Goal: Task Accomplishment & Management: Complete application form

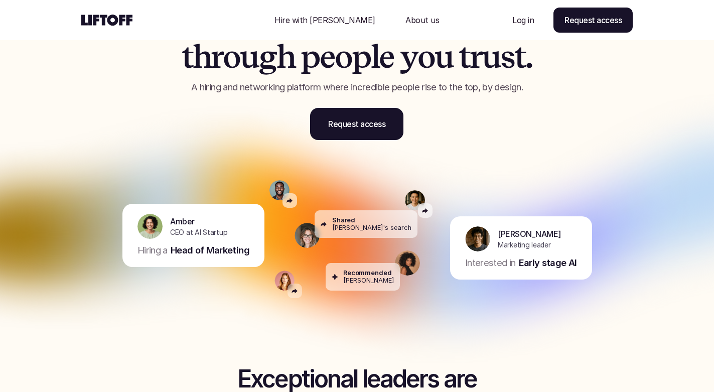
scroll to position [73, 0]
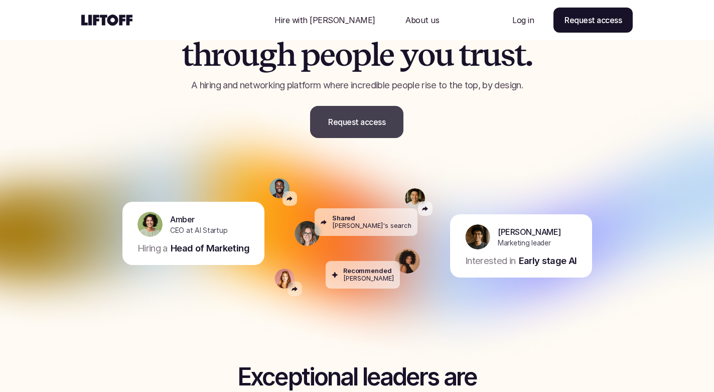
click at [370, 125] on p "Request access" at bounding box center [356, 122] width 57 height 12
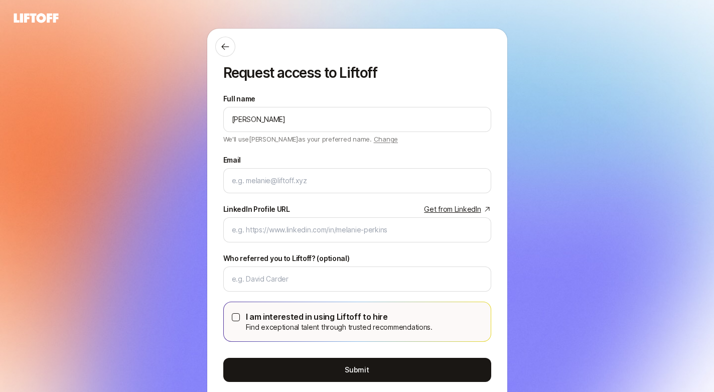
type input "McKenzie Furber"
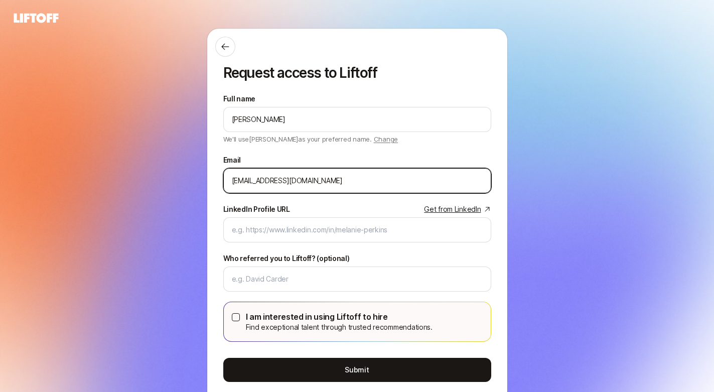
type input "mckenzief@gv.com"
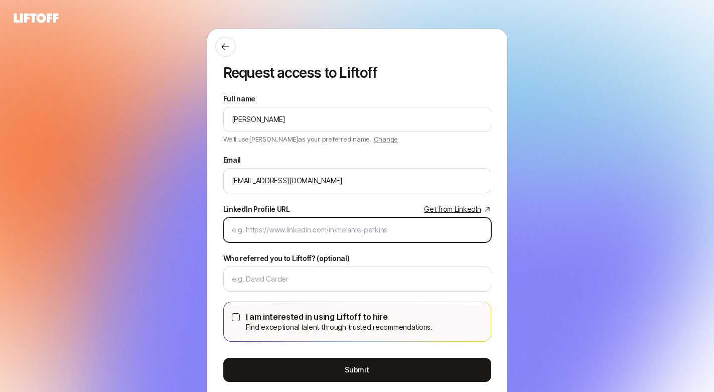
click at [289, 229] on input "LinkedIn Profile URL Get from LinkedIn" at bounding box center [357, 230] width 251 height 12
paste input "https://www.linkedin.com/in/mckenzie-furber/"
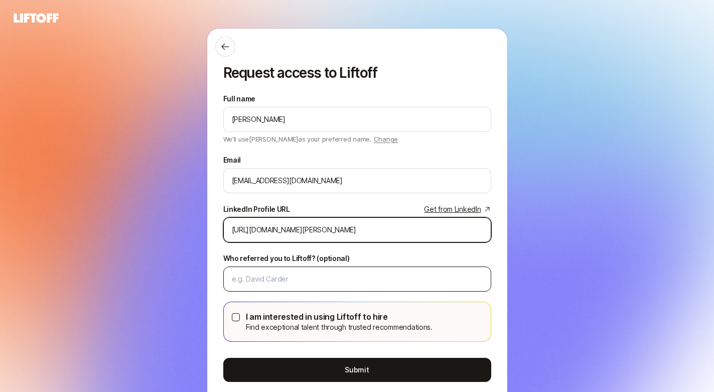
type input "https://www.linkedin.com/in/mckenzie-furber/"
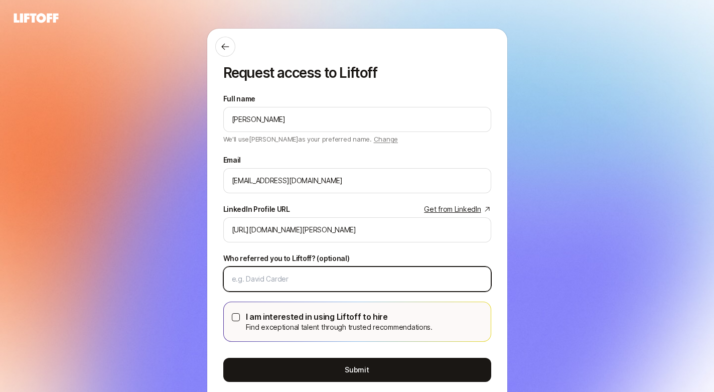
click at [292, 273] on input "Who referred you to Liftoff? (optional)" at bounding box center [357, 279] width 251 height 12
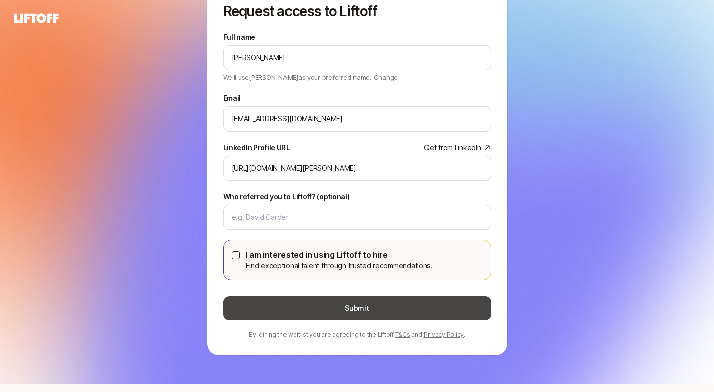
click at [367, 310] on button "Submit" at bounding box center [357, 308] width 268 height 24
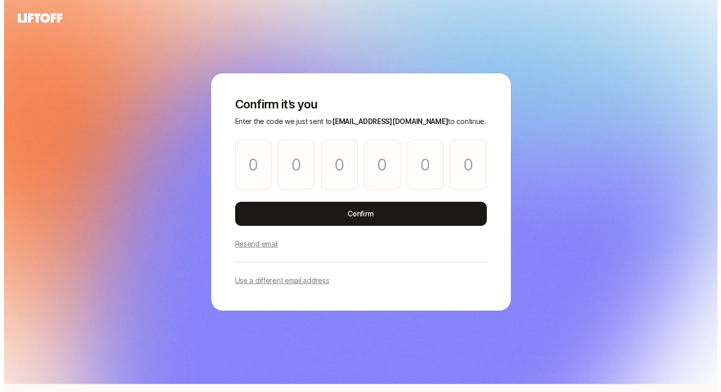
scroll to position [0, 0]
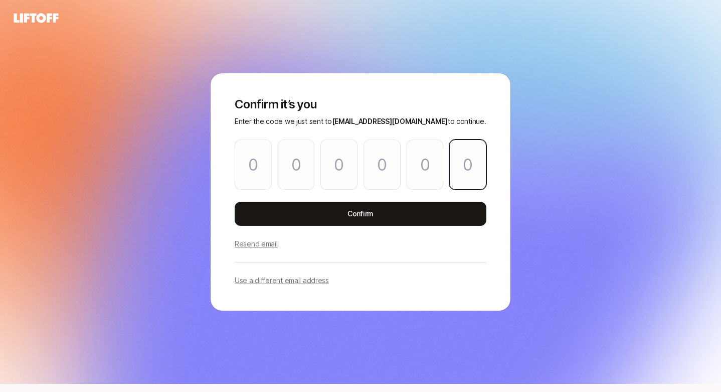
paste input "9"
type input "9"
type input "5"
type input "1"
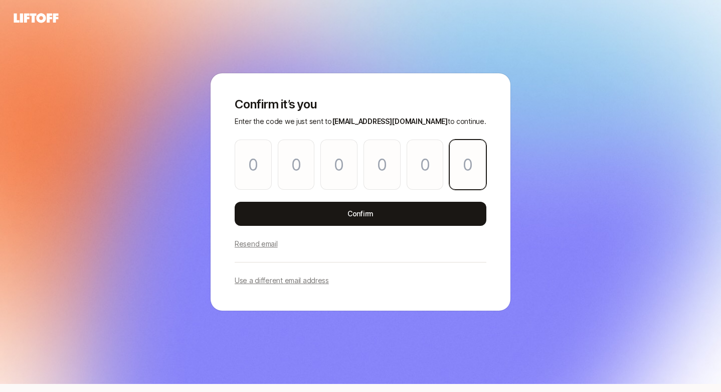
type input "7"
type input "9"
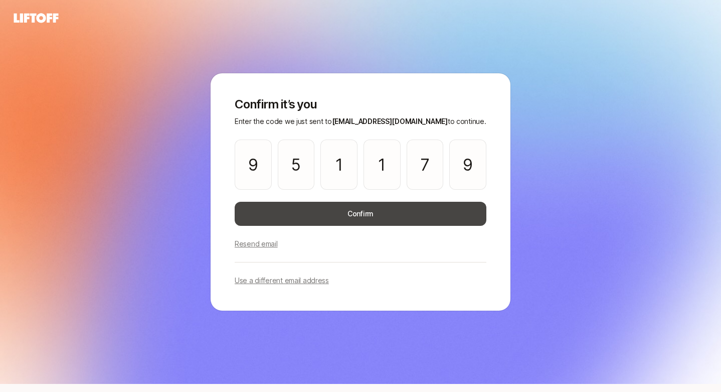
click at [318, 209] on button "Confirm" at bounding box center [361, 214] width 252 height 24
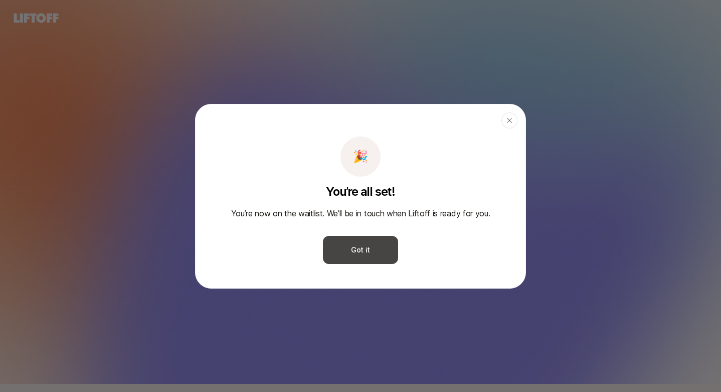
click at [358, 254] on button "Got it" at bounding box center [360, 250] width 75 height 28
